Goal: Transaction & Acquisition: Purchase product/service

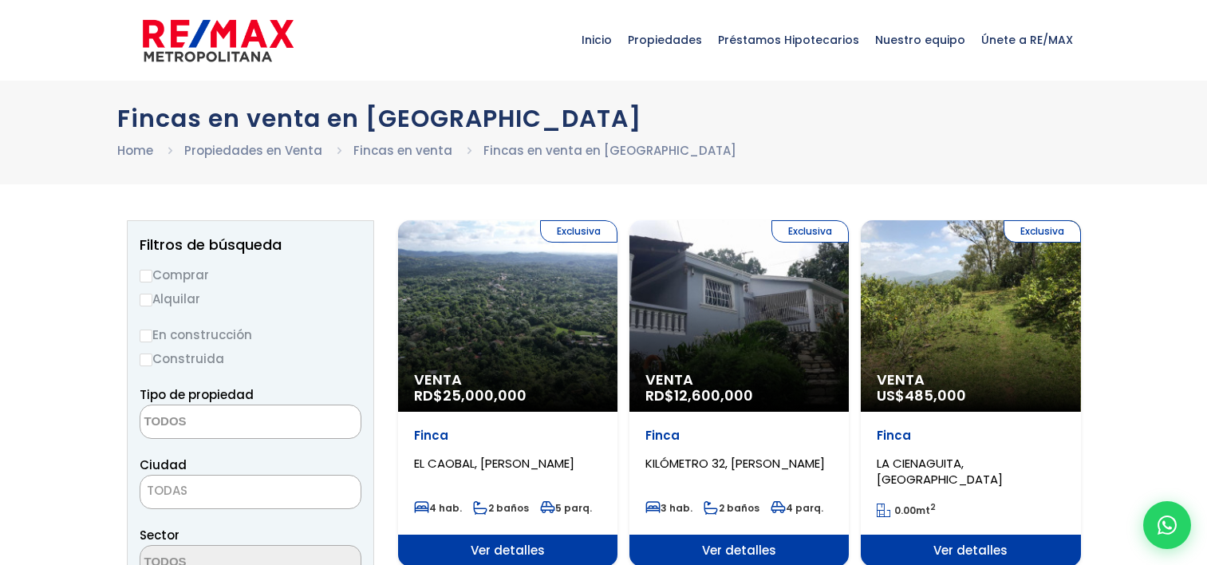
select select
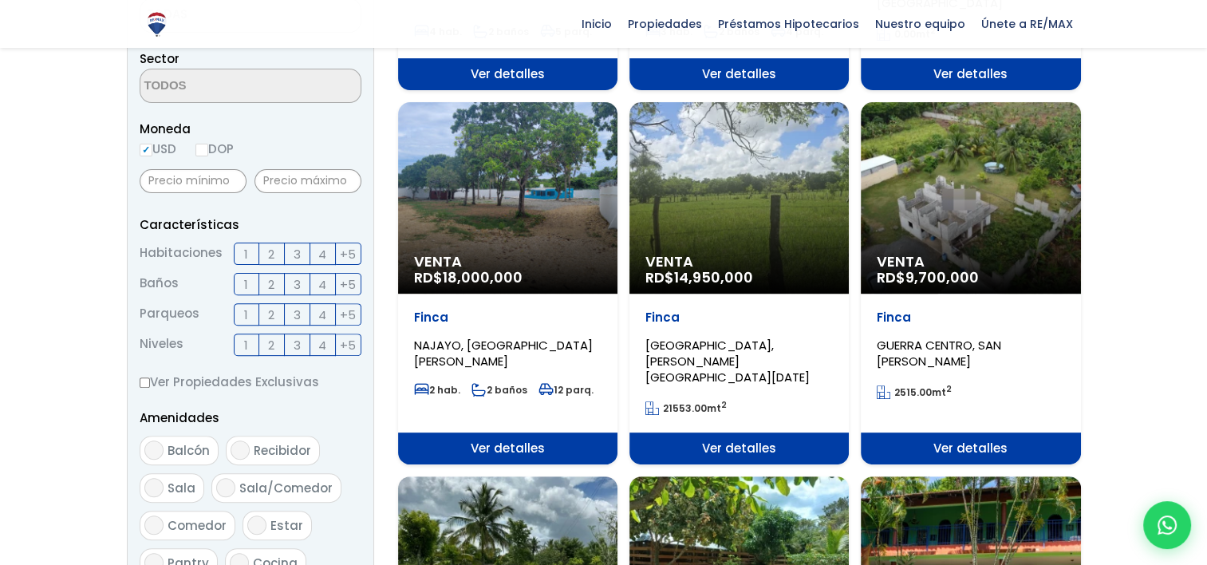
scroll to position [479, 0]
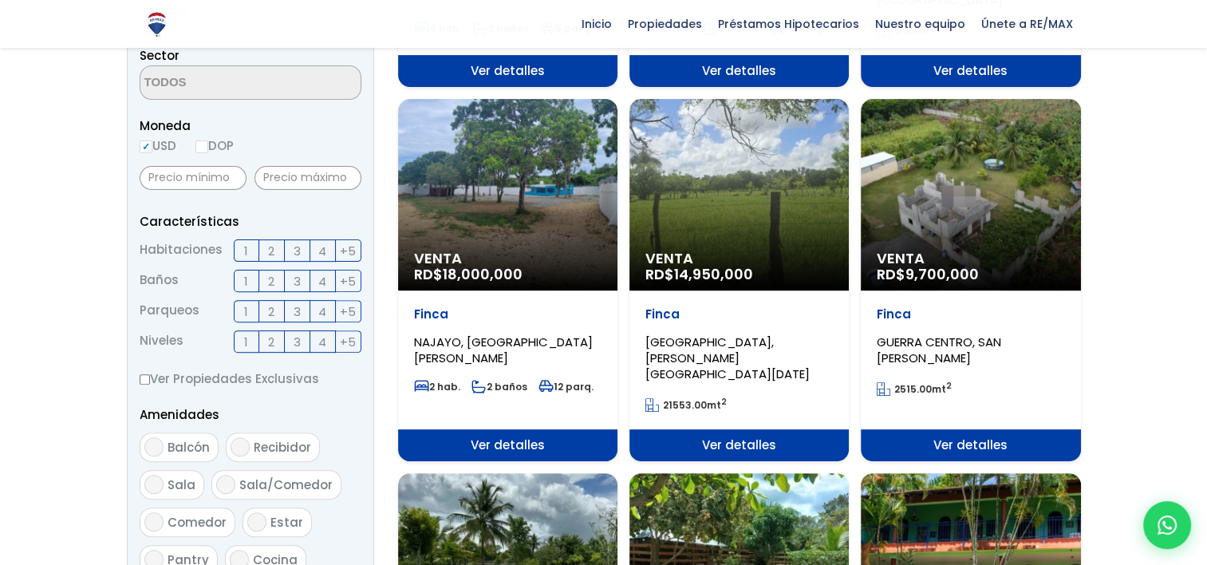
click at [985, 234] on div "Venta RD$ 9,700,000" at bounding box center [970, 194] width 219 height 191
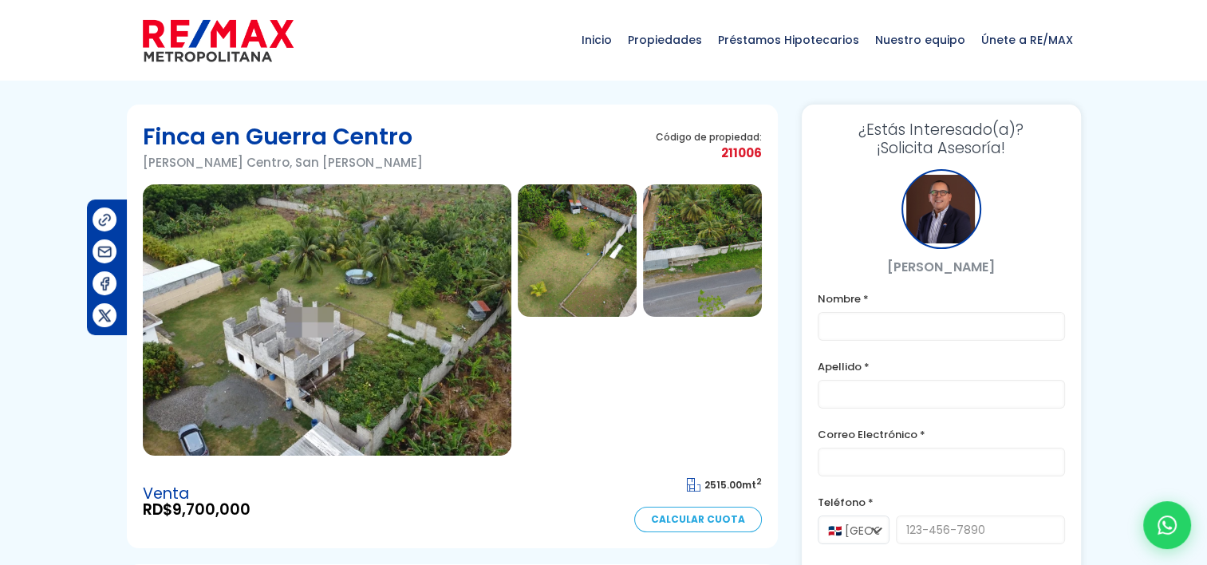
click at [367, 377] on img at bounding box center [327, 319] width 369 height 271
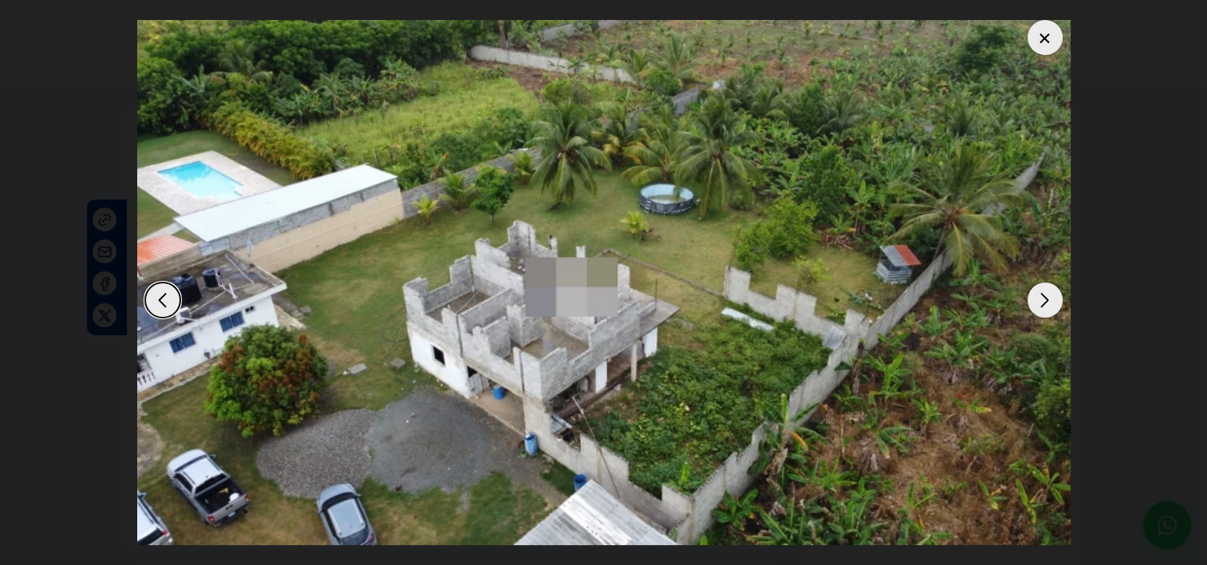
click at [1048, 306] on div "Next slide" at bounding box center [1045, 299] width 35 height 35
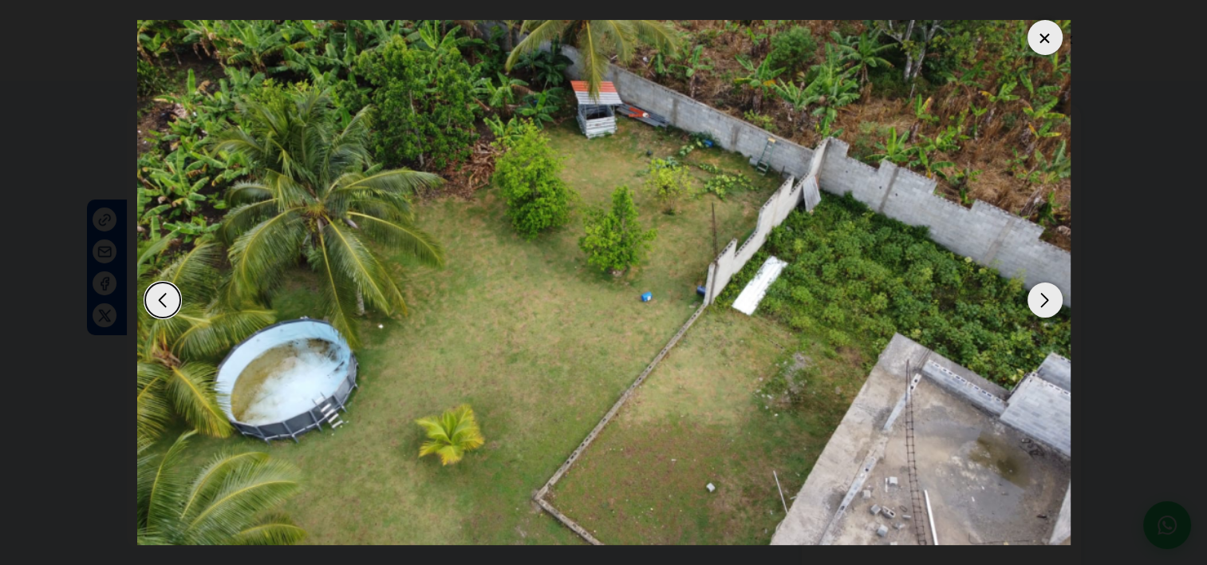
click at [1048, 306] on div "Next slide" at bounding box center [1045, 299] width 35 height 35
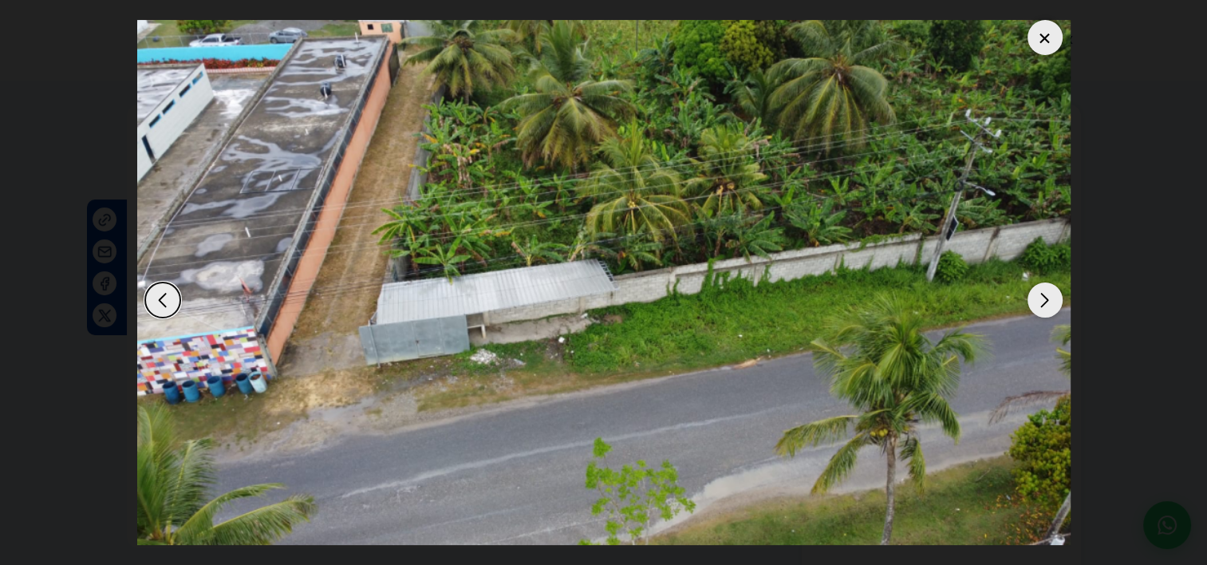
click at [165, 302] on div "Previous slide" at bounding box center [162, 299] width 35 height 35
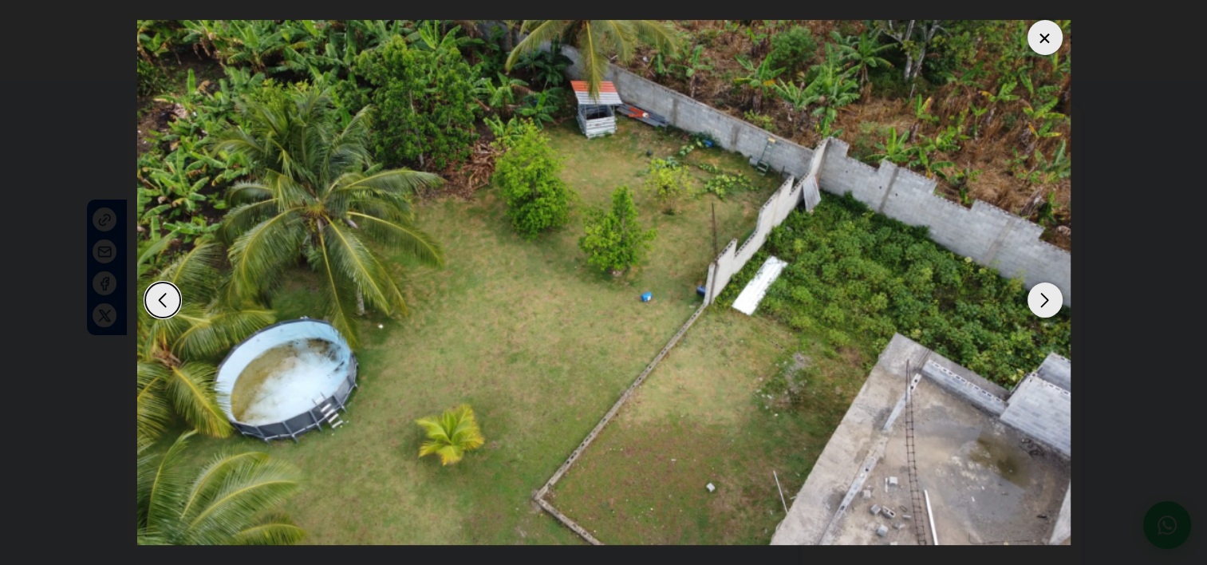
click at [165, 302] on div "Previous slide" at bounding box center [162, 299] width 35 height 35
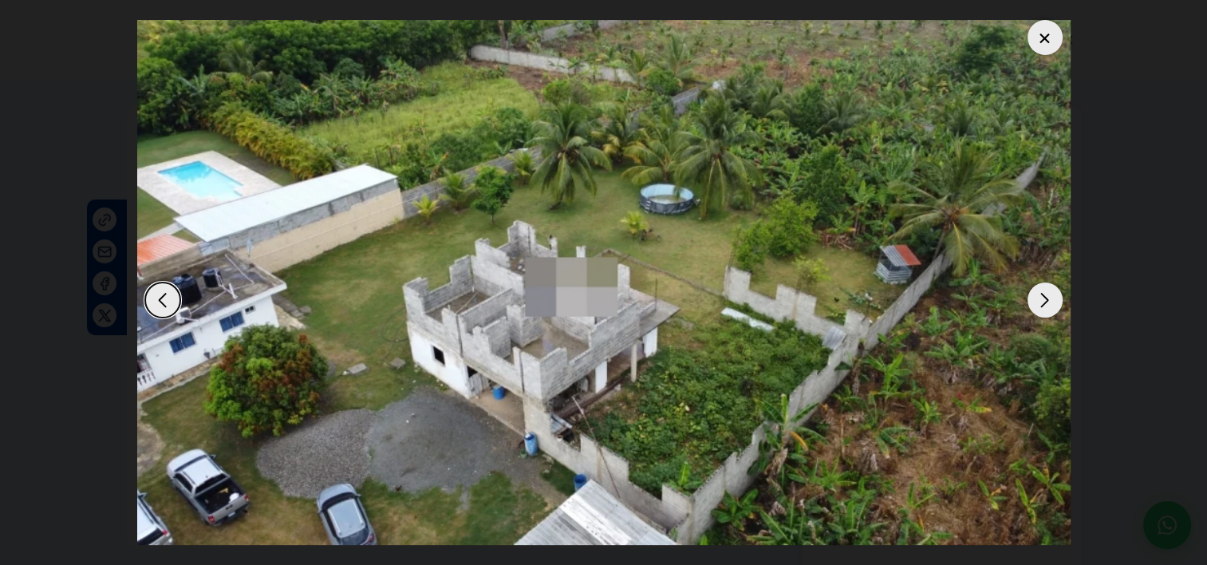
click at [1037, 298] on div "Next slide" at bounding box center [1045, 299] width 35 height 35
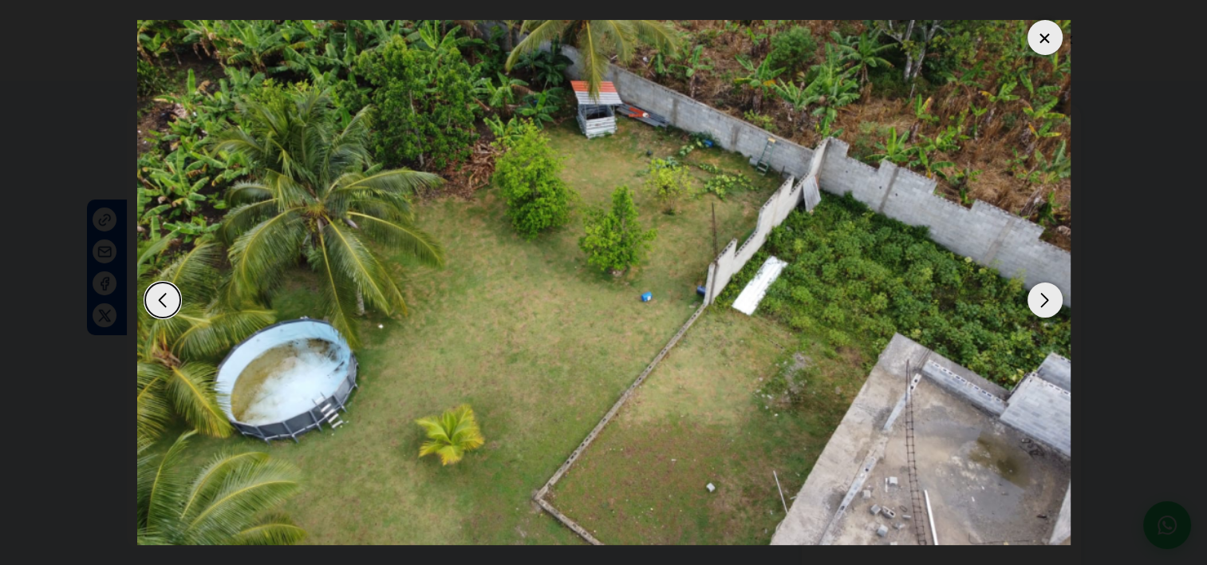
click at [1037, 298] on div "Next slide" at bounding box center [1045, 299] width 35 height 35
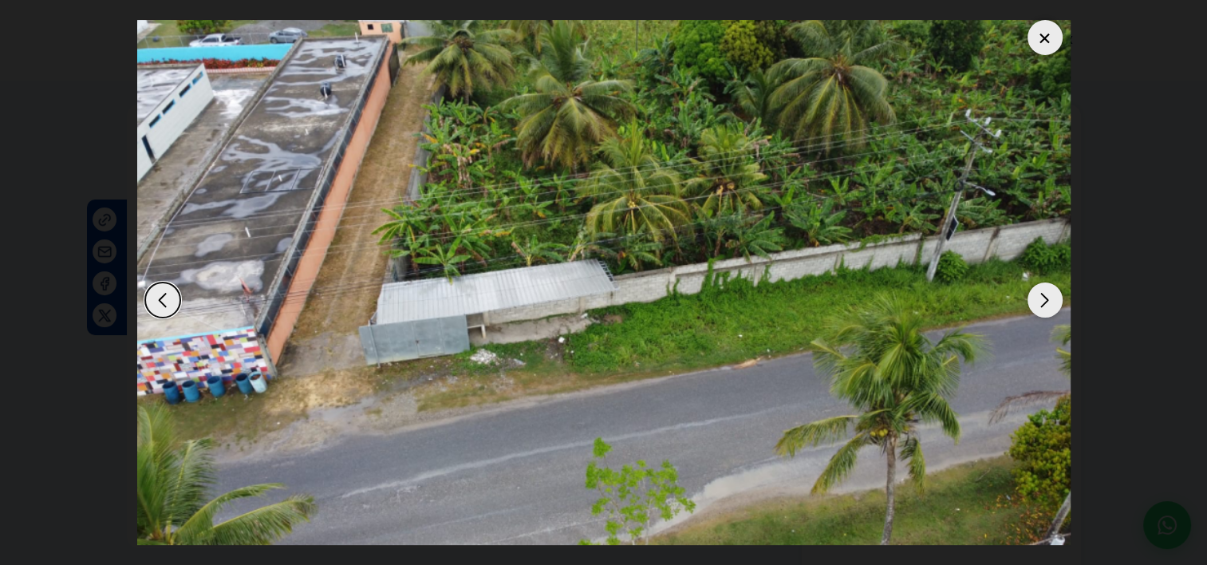
click at [1037, 298] on div "Next slide" at bounding box center [1045, 299] width 35 height 35
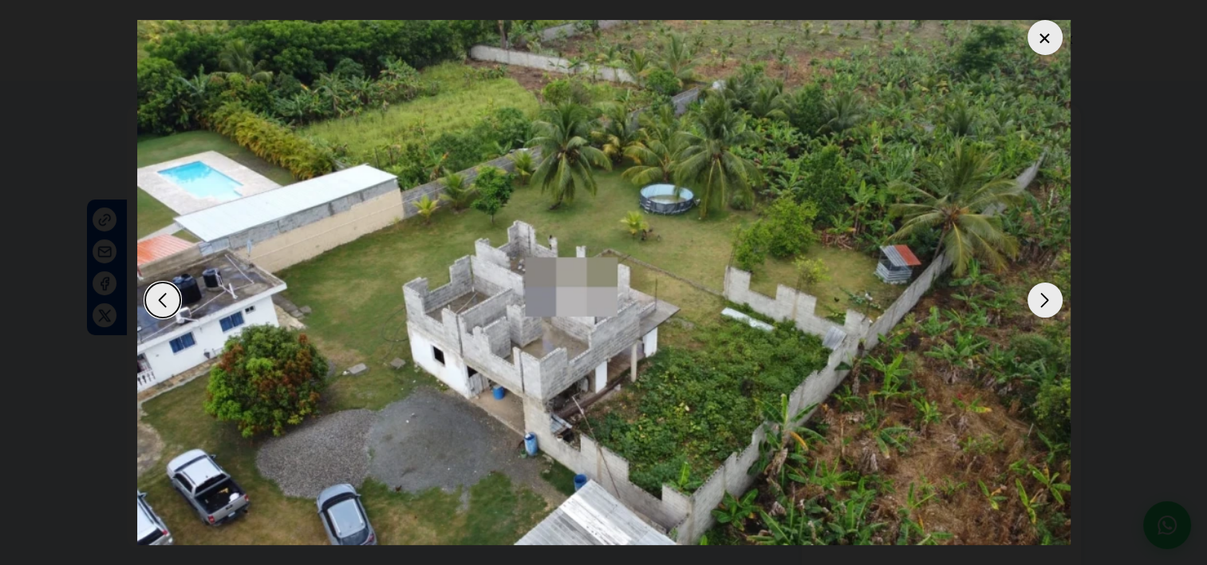
click at [1037, 298] on div "Next slide" at bounding box center [1045, 299] width 35 height 35
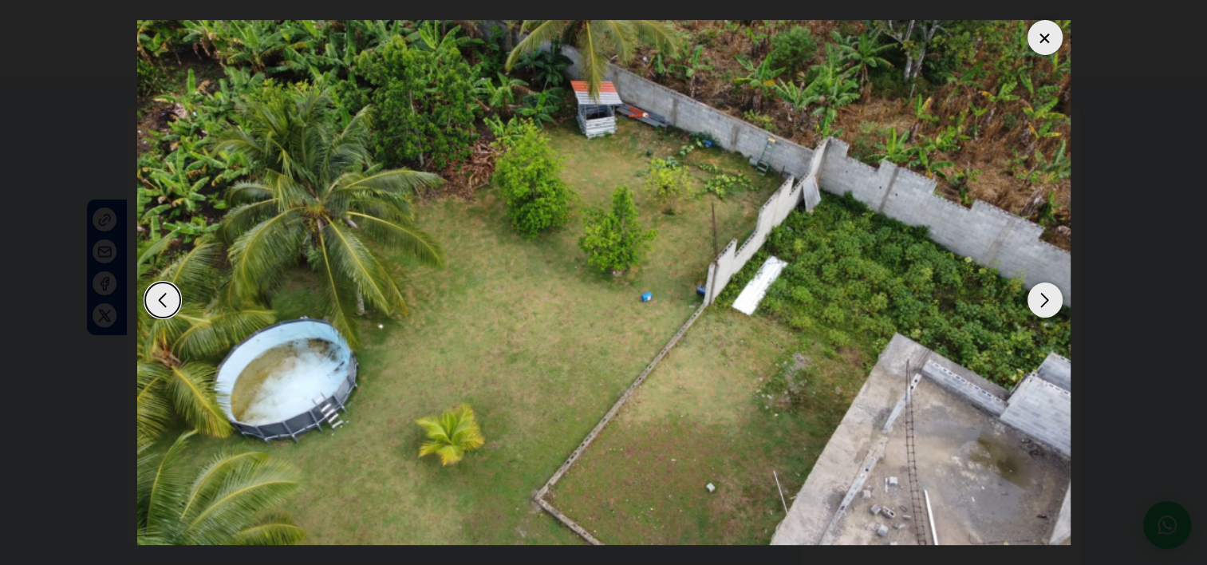
click at [1037, 298] on div "Next slide" at bounding box center [1045, 299] width 35 height 35
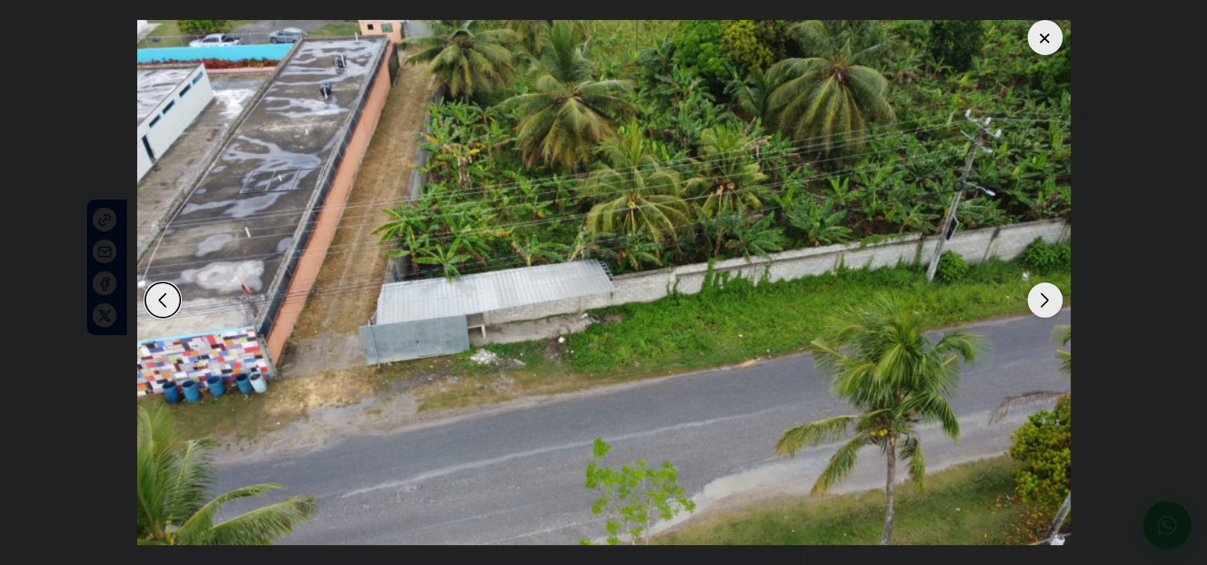
click at [1037, 298] on div "Next slide" at bounding box center [1045, 299] width 35 height 35
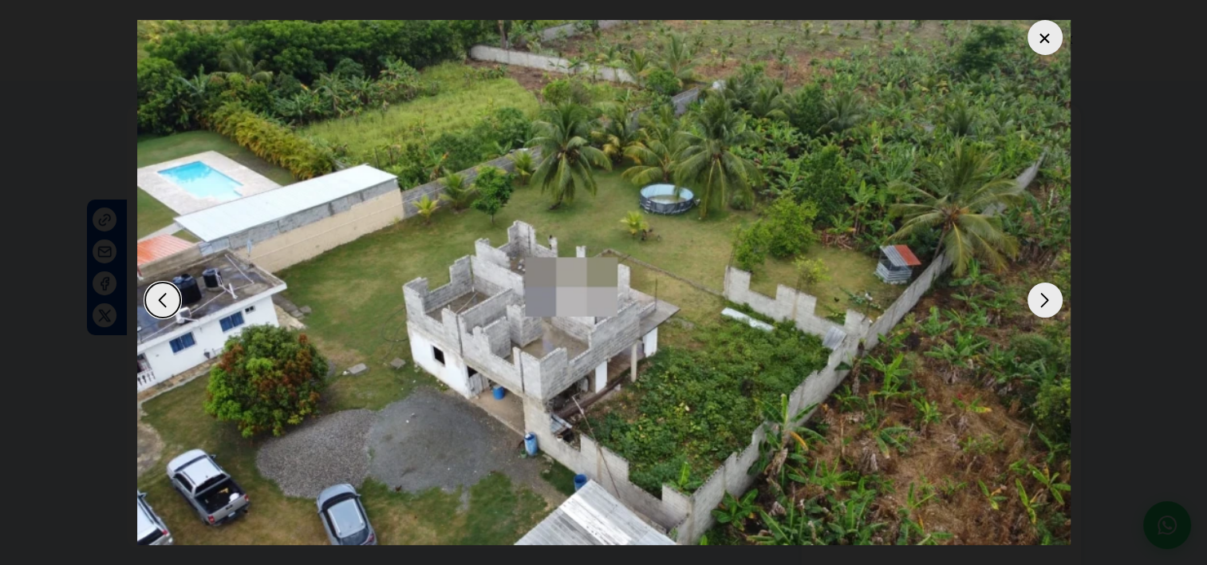
click at [1040, 35] on div at bounding box center [1045, 37] width 35 height 35
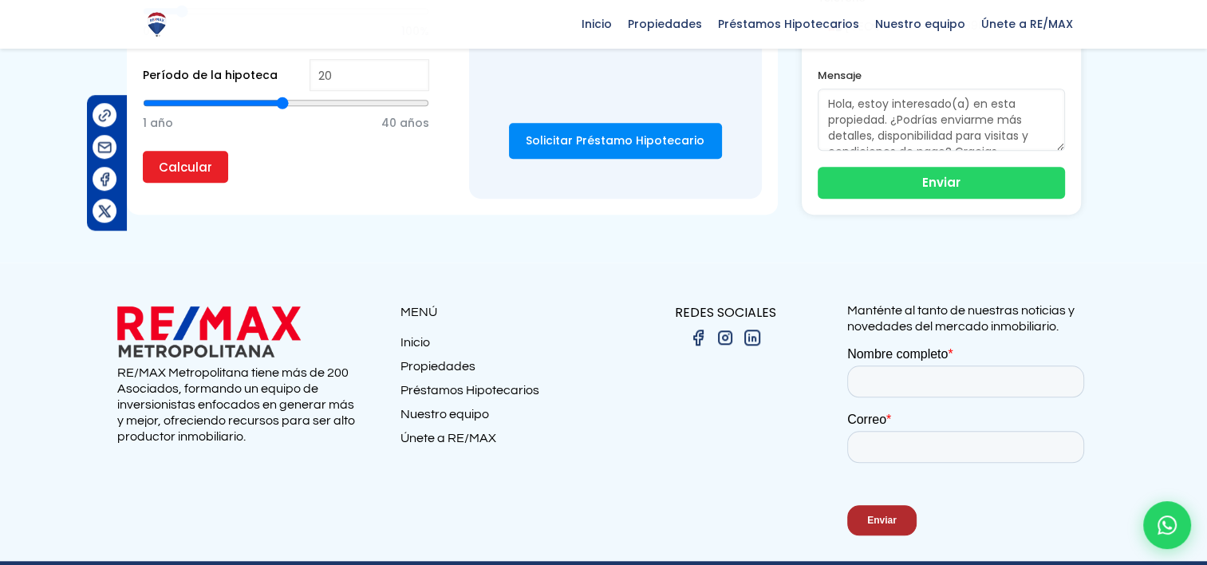
scroll to position [1278, 0]
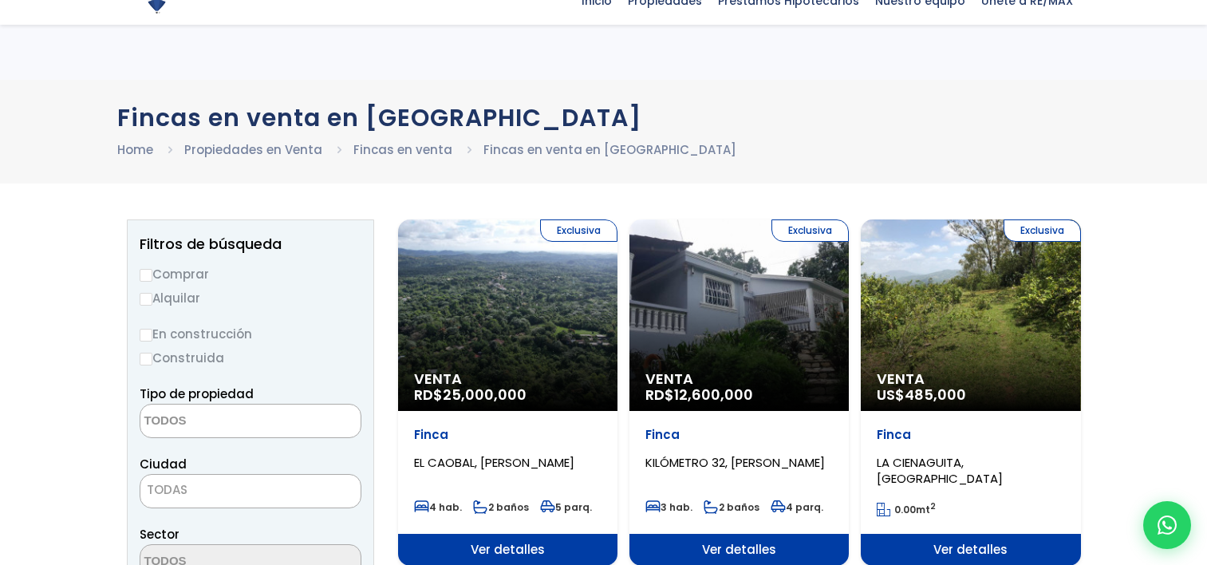
select select
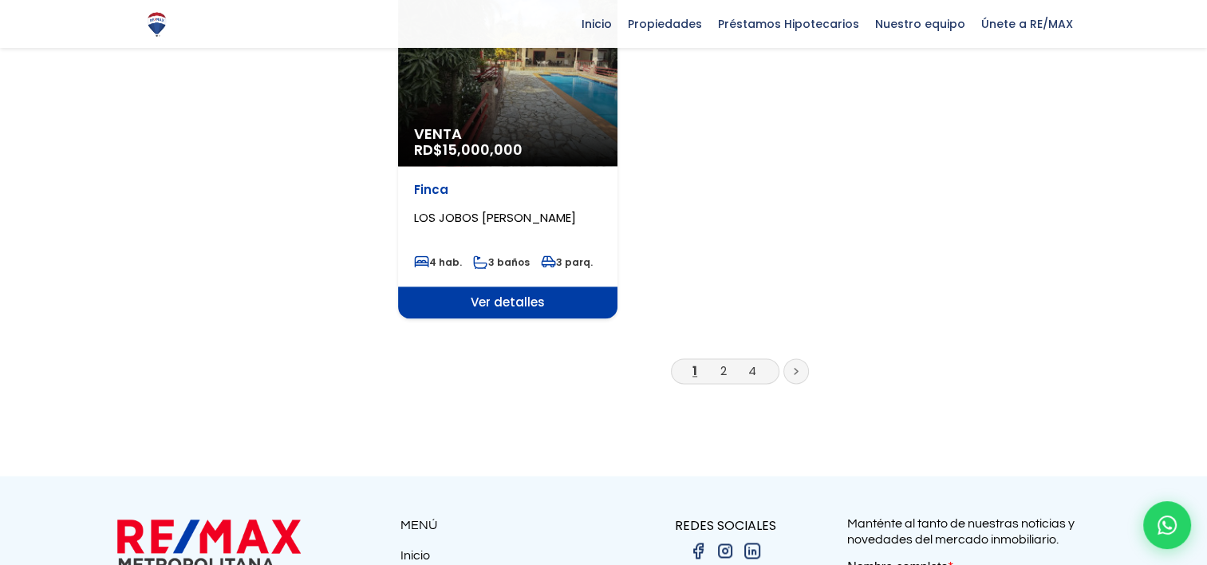
scroll to position [2108, 0]
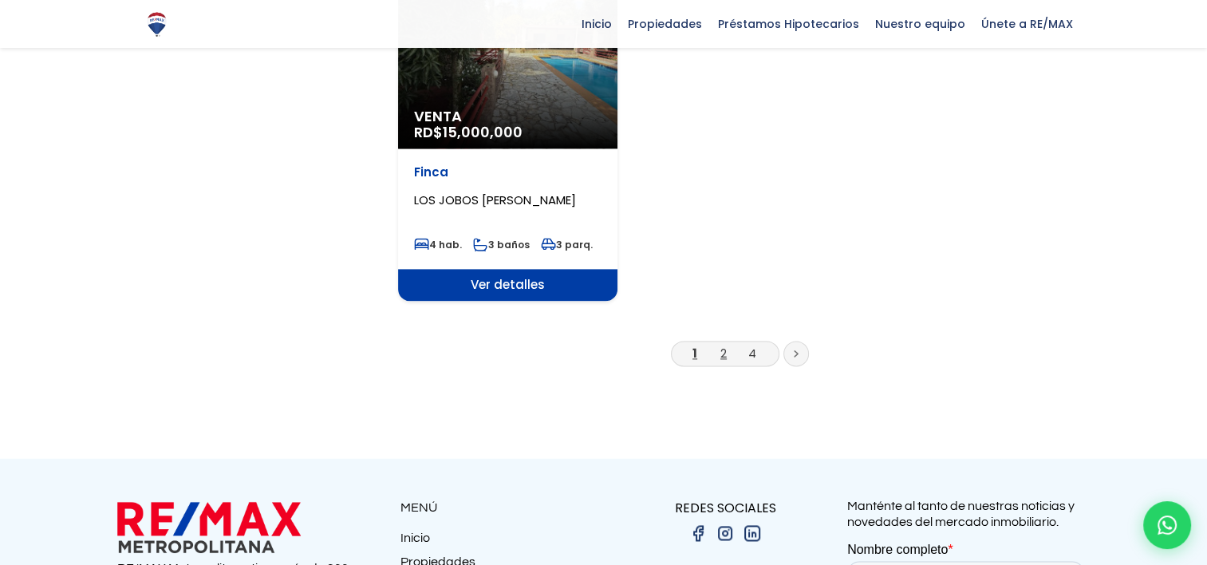
click at [724, 345] on link "2" at bounding box center [724, 353] width 6 height 17
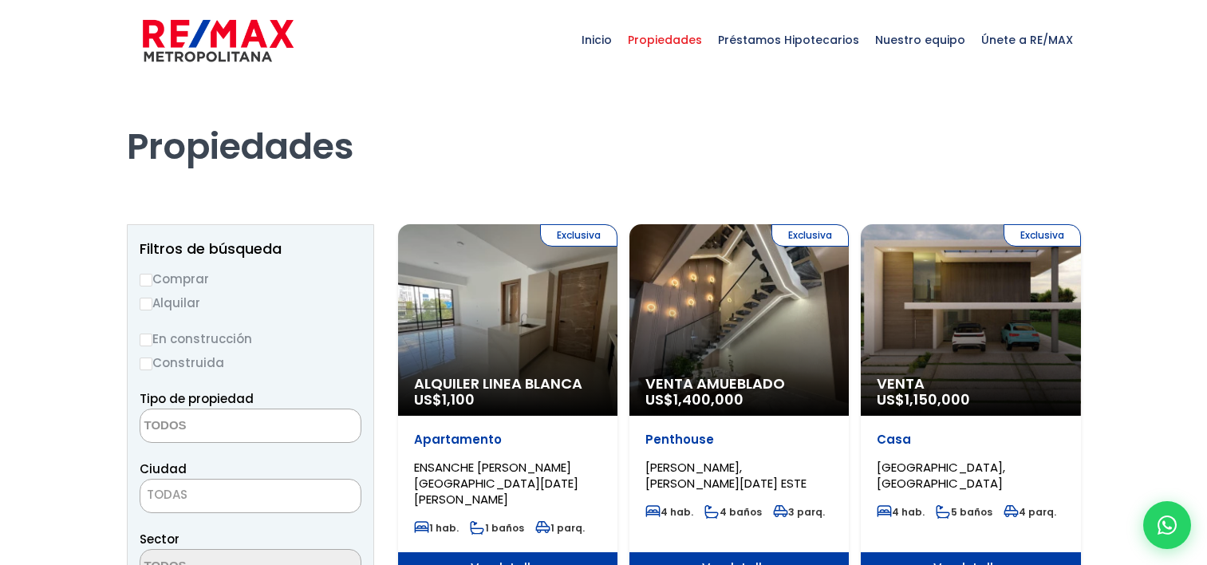
select select
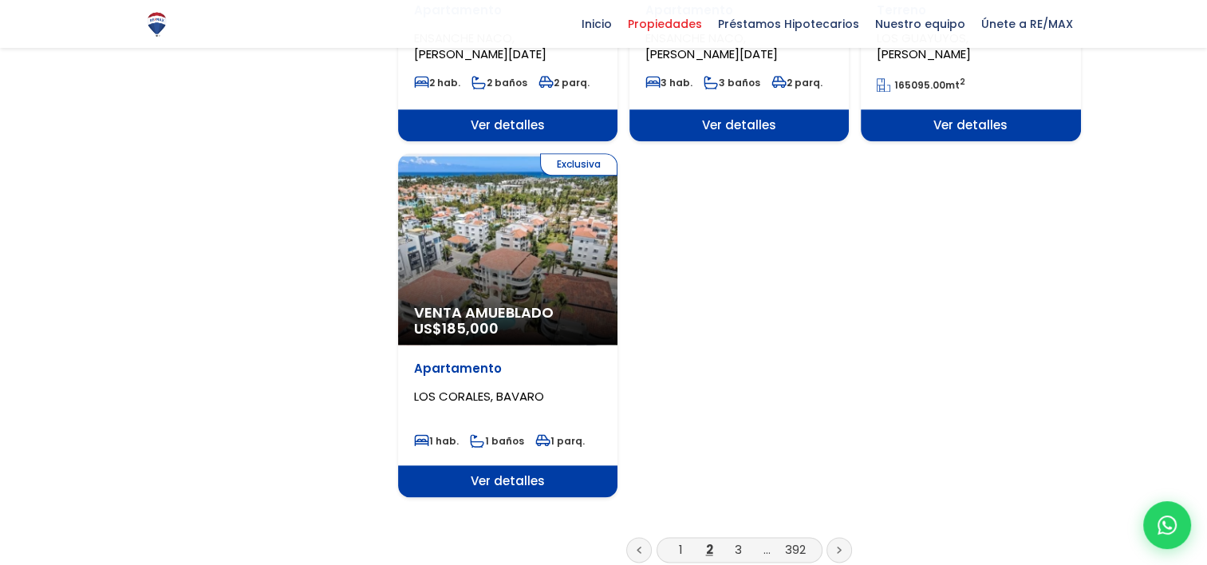
scroll to position [2020, 0]
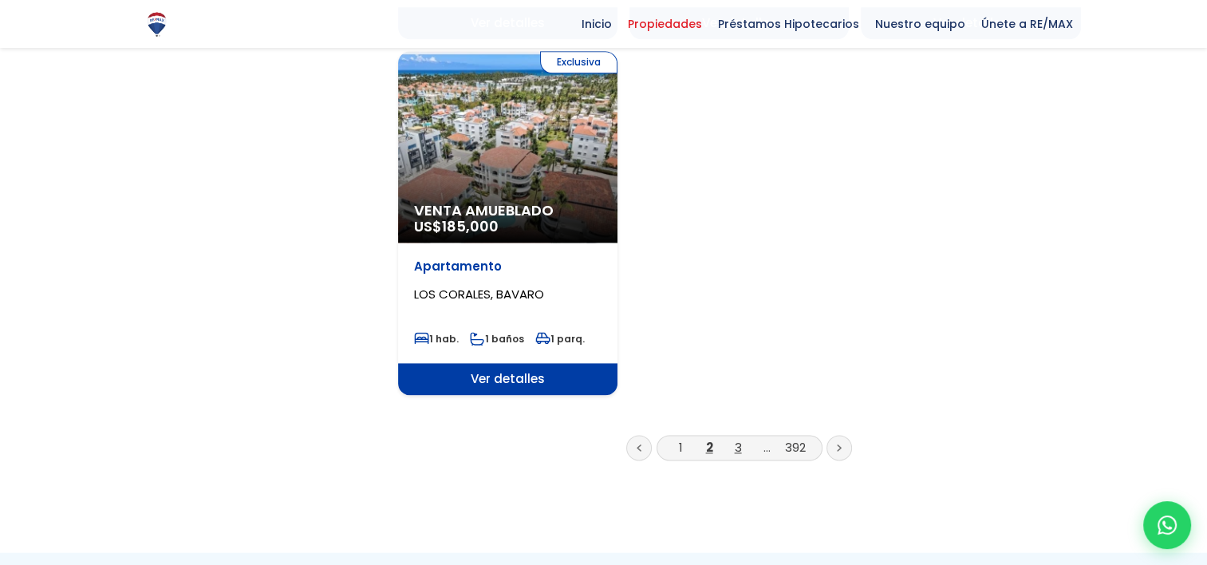
click at [736, 439] on link "3" at bounding box center [738, 447] width 7 height 17
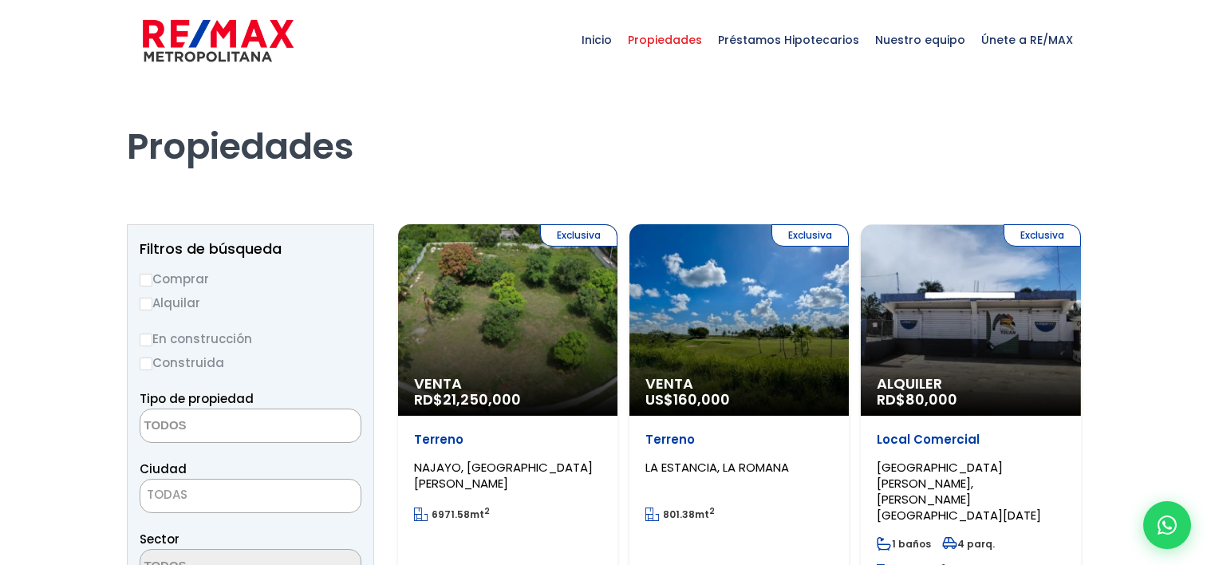
select select
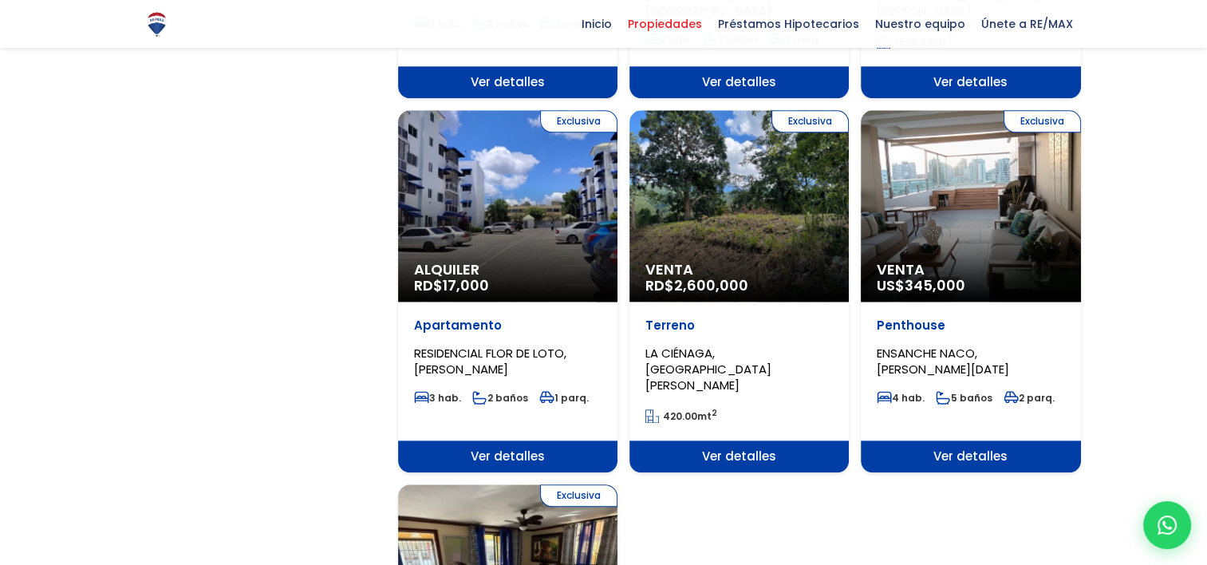
scroll to position [1758, 0]
